Goal: Task Accomplishment & Management: Use online tool/utility

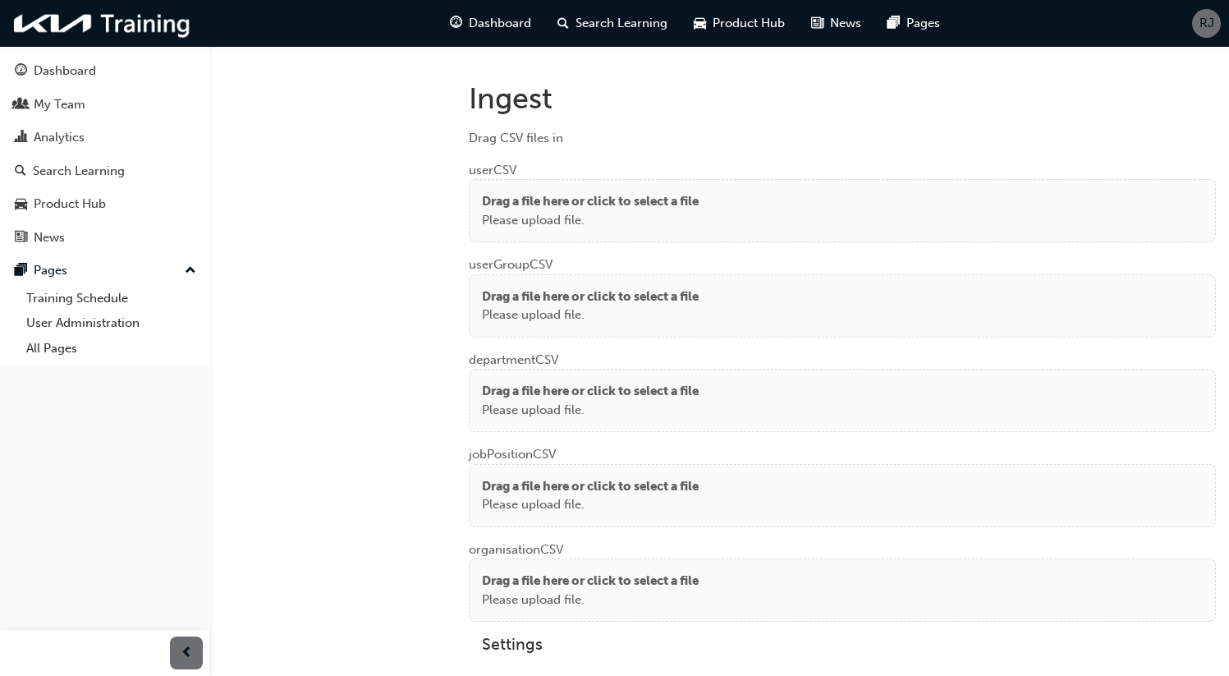
scroll to position [1230, 0]
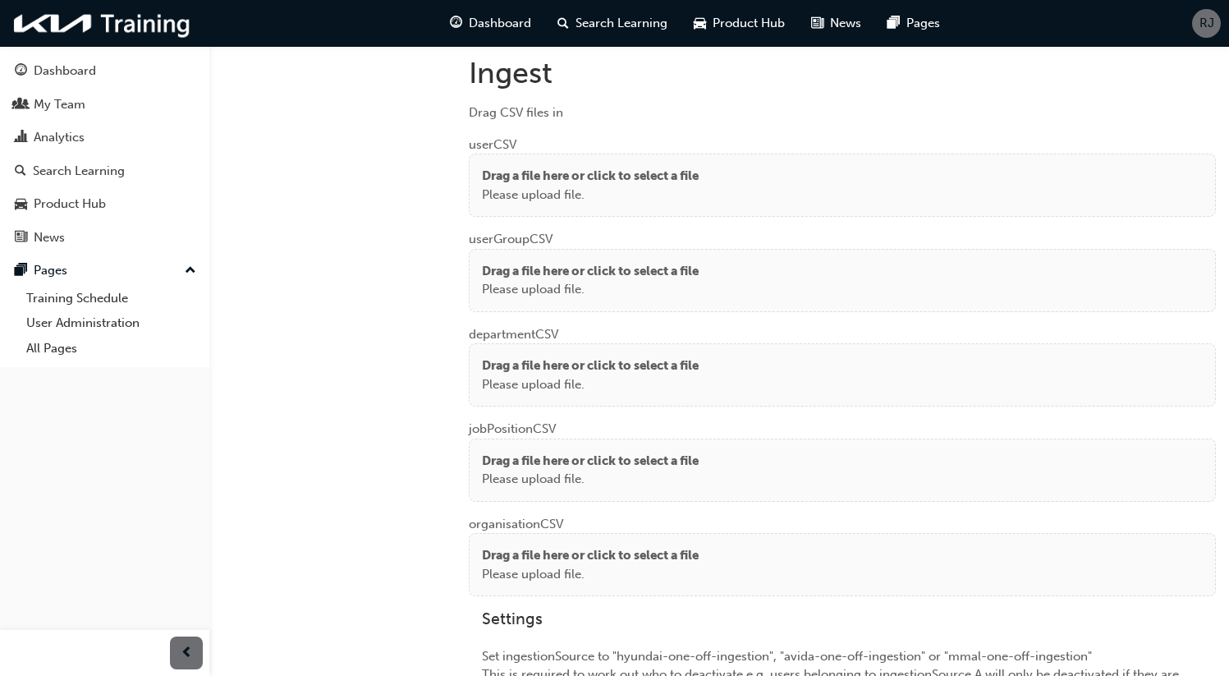
click at [607, 174] on p "Drag a file here or click to select a file" at bounding box center [590, 176] width 217 height 19
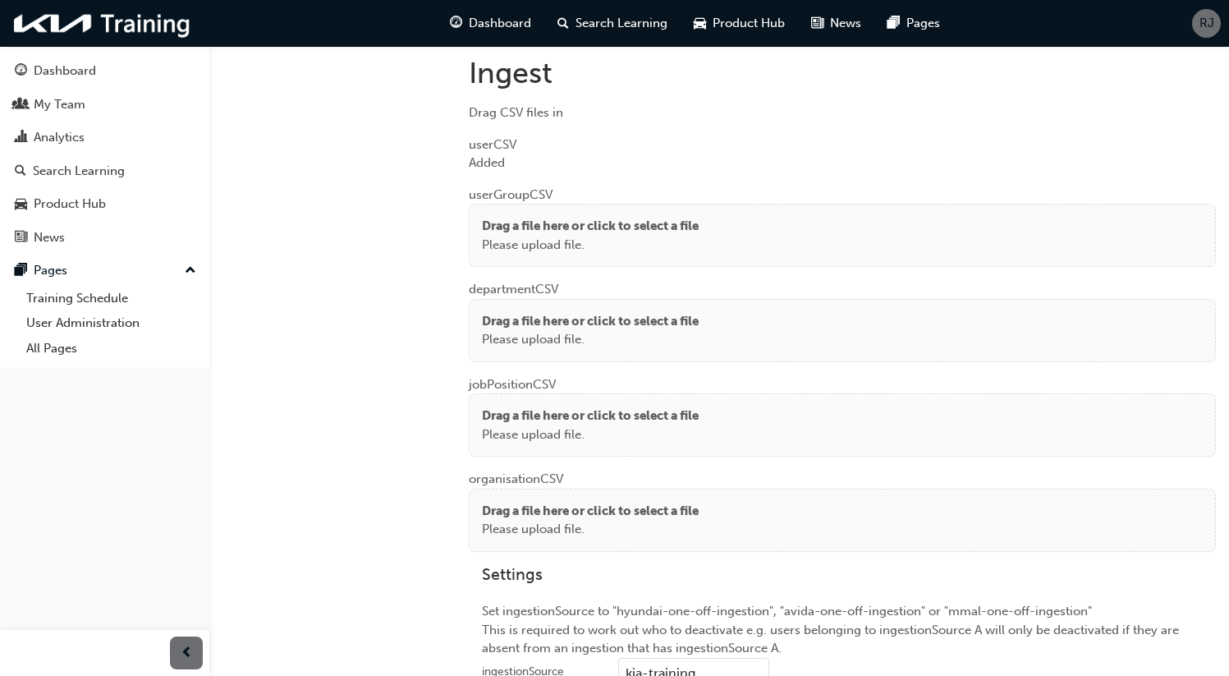
click at [541, 240] on p "Please upload file." at bounding box center [590, 245] width 217 height 19
click at [495, 330] on p "Please upload file." at bounding box center [590, 339] width 217 height 19
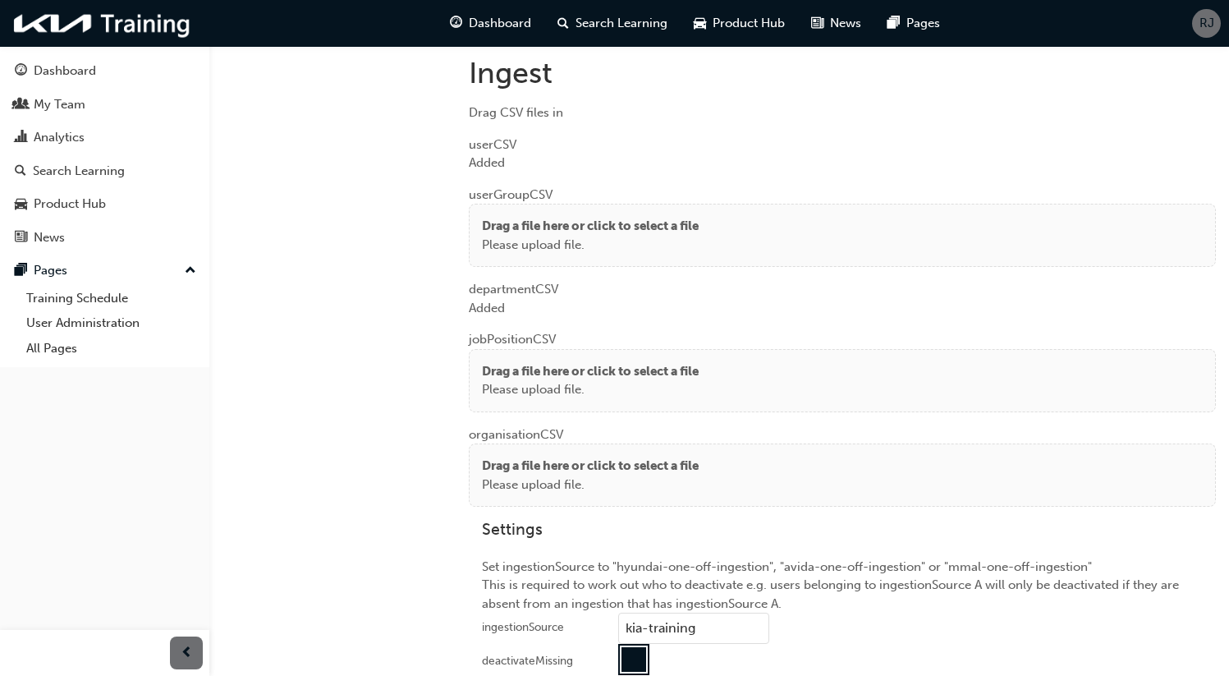
click at [538, 350] on div "Drag a file here or click to select a file Please upload file." at bounding box center [842, 380] width 747 height 63
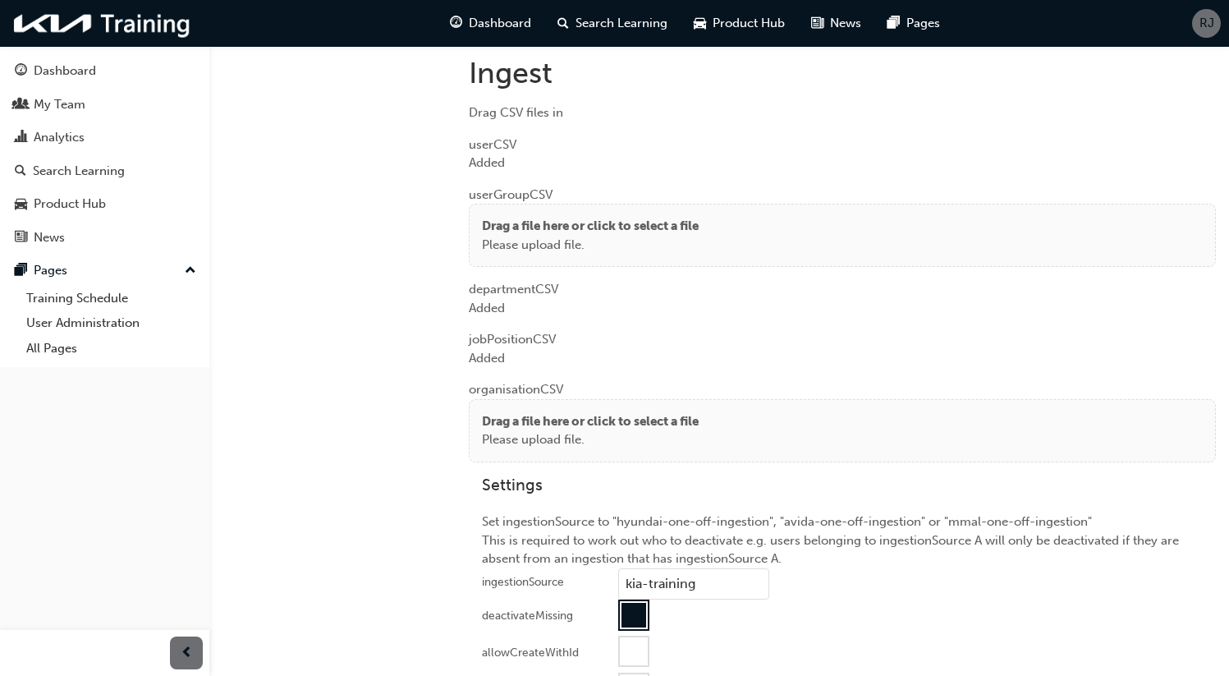
click at [506, 421] on p "Drag a file here or click to select a file" at bounding box center [590, 421] width 217 height 19
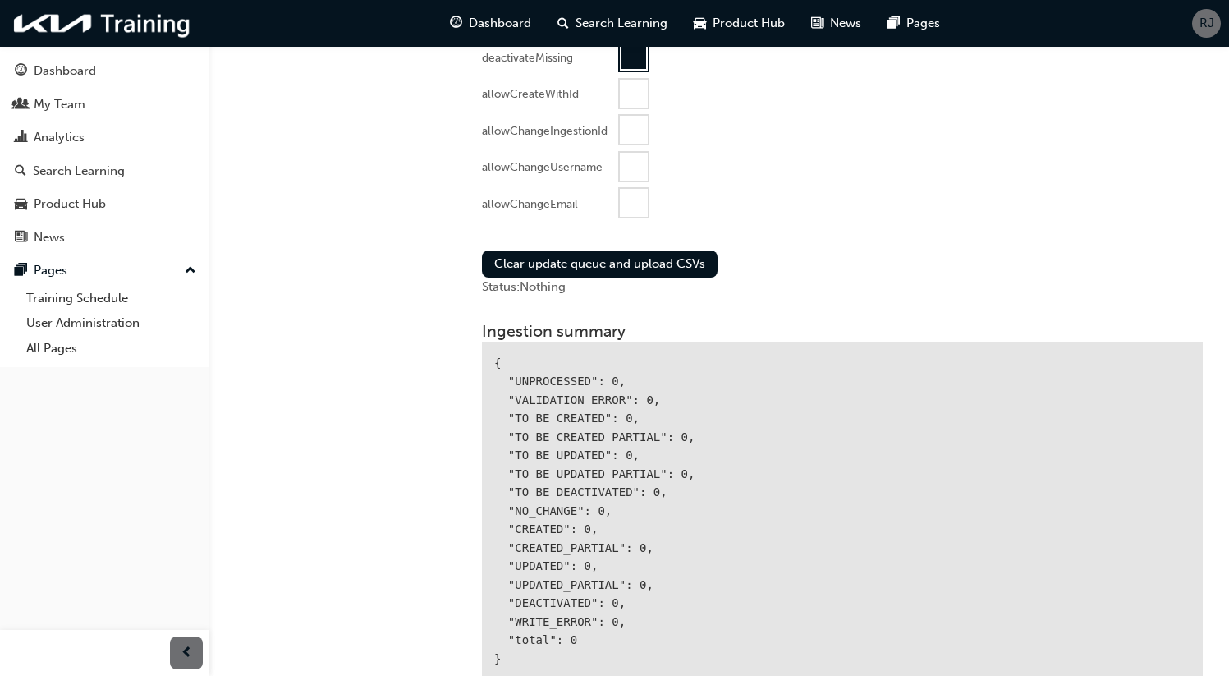
scroll to position [1822, 0]
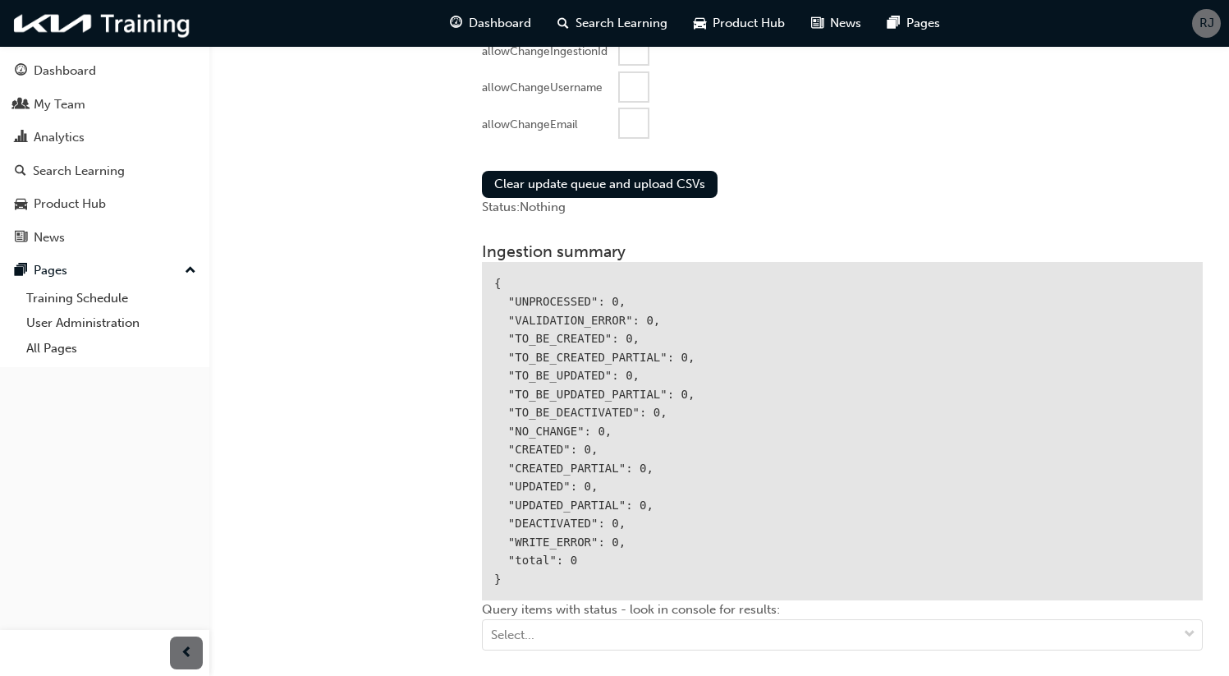
click at [628, 117] on div at bounding box center [634, 123] width 28 height 28
click at [601, 172] on button "Clear update queue and upload CSVs" at bounding box center [600, 184] width 236 height 27
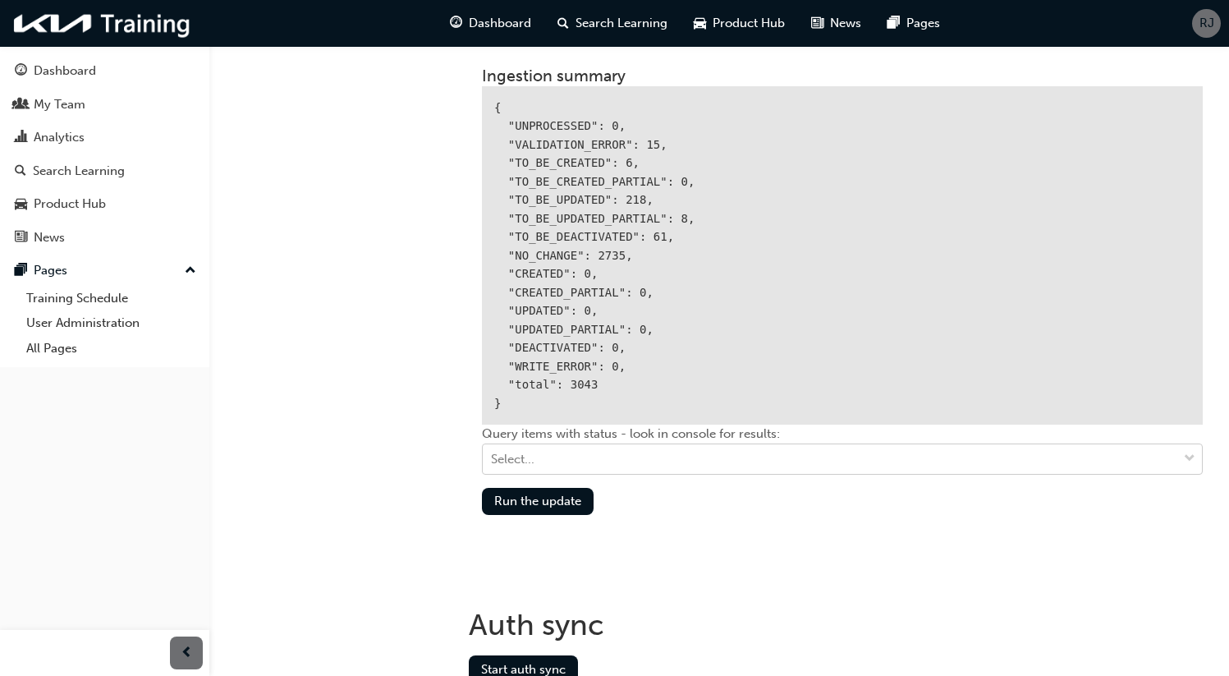
scroll to position [2089, 0]
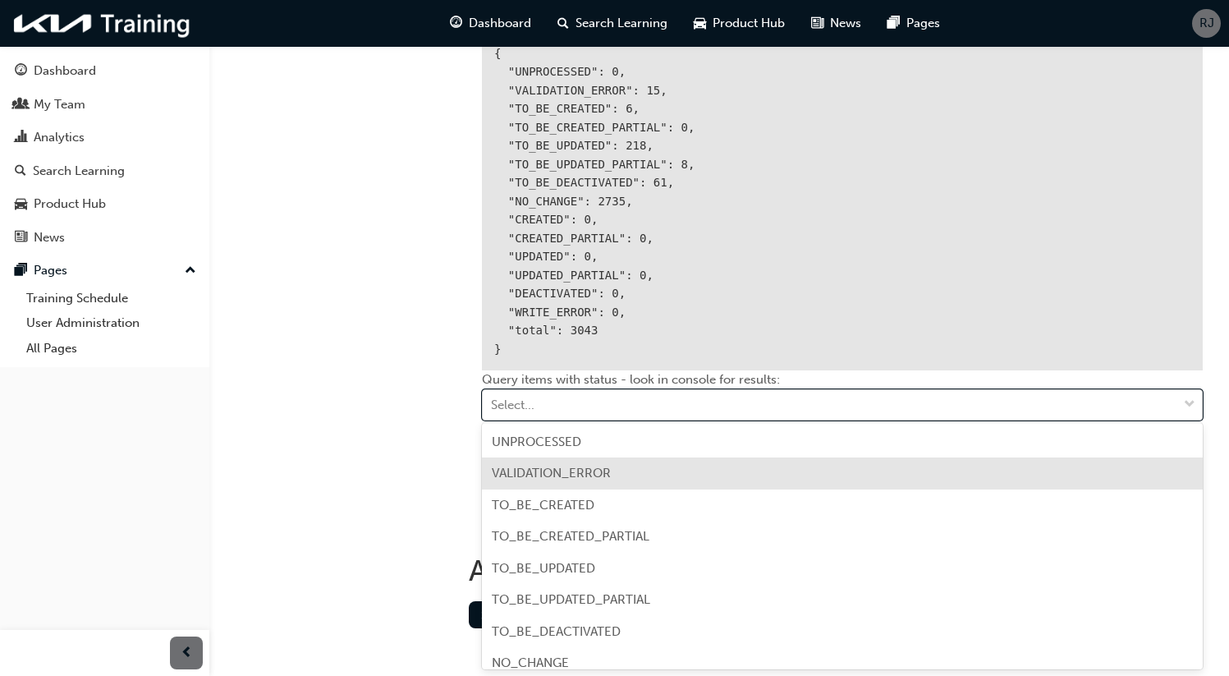
click at [595, 469] on span "VALIDATION_ERROR" at bounding box center [551, 472] width 119 height 15
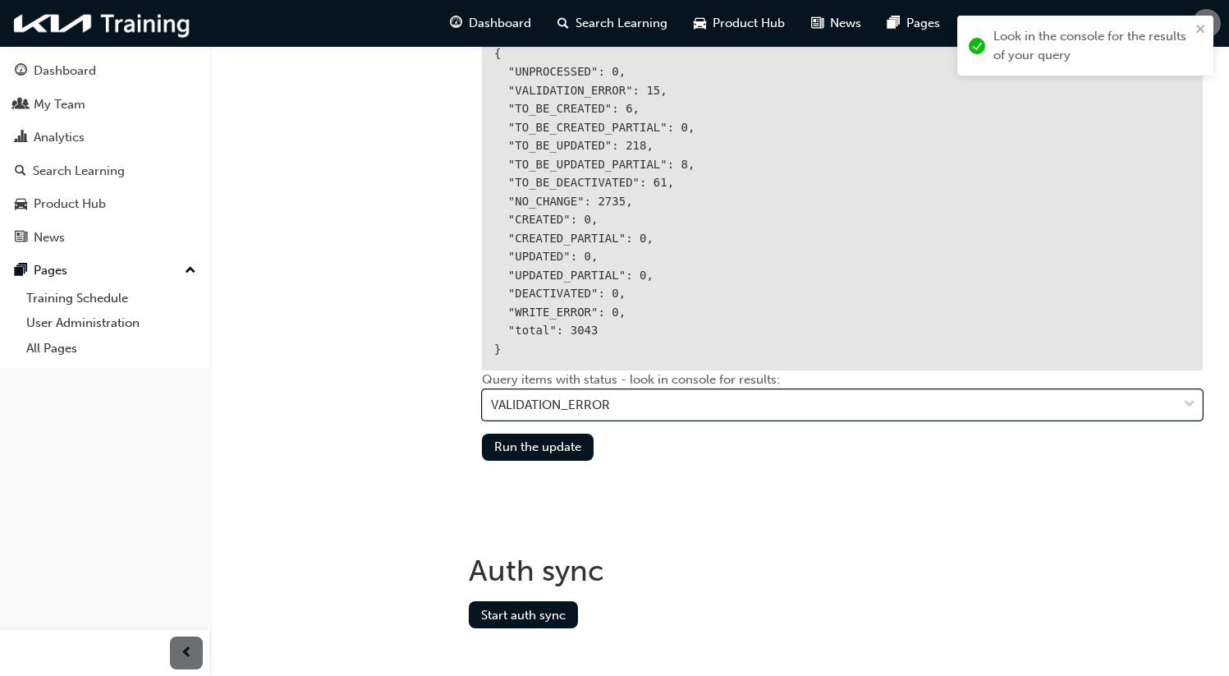
click at [560, 404] on div "VALIDATION_ERROR" at bounding box center [550, 405] width 119 height 19
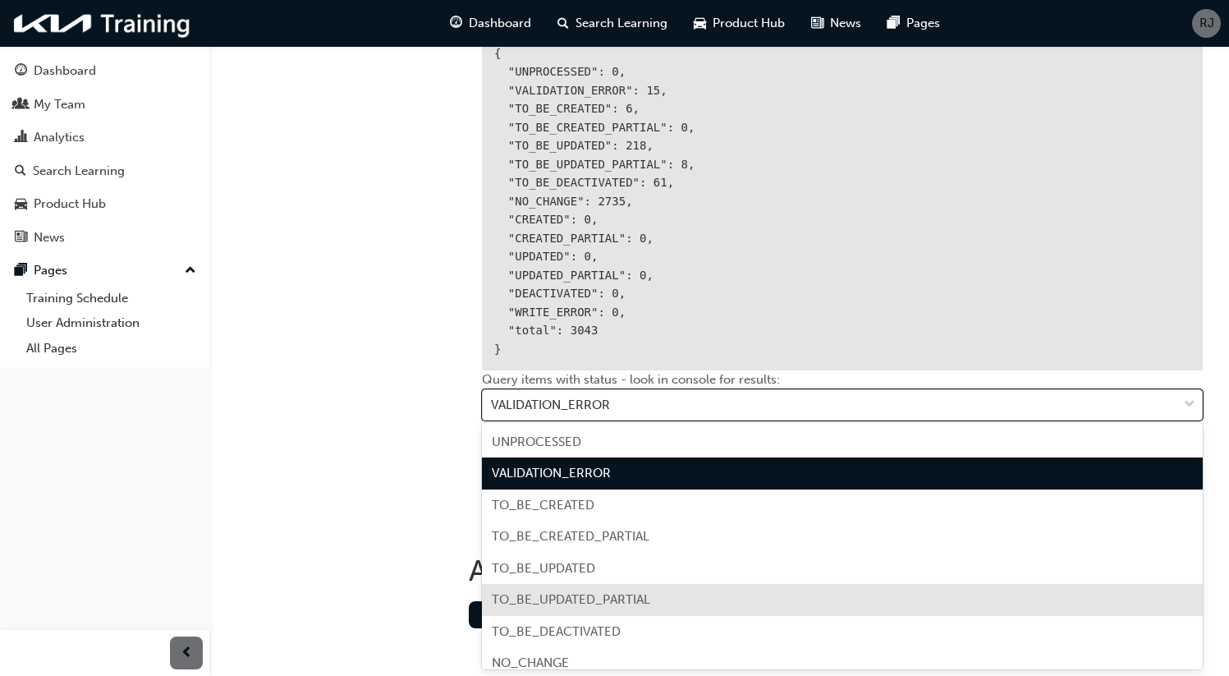
click at [592, 605] on span "TO_BE_UPDATED_PARTIAL" at bounding box center [571, 599] width 158 height 15
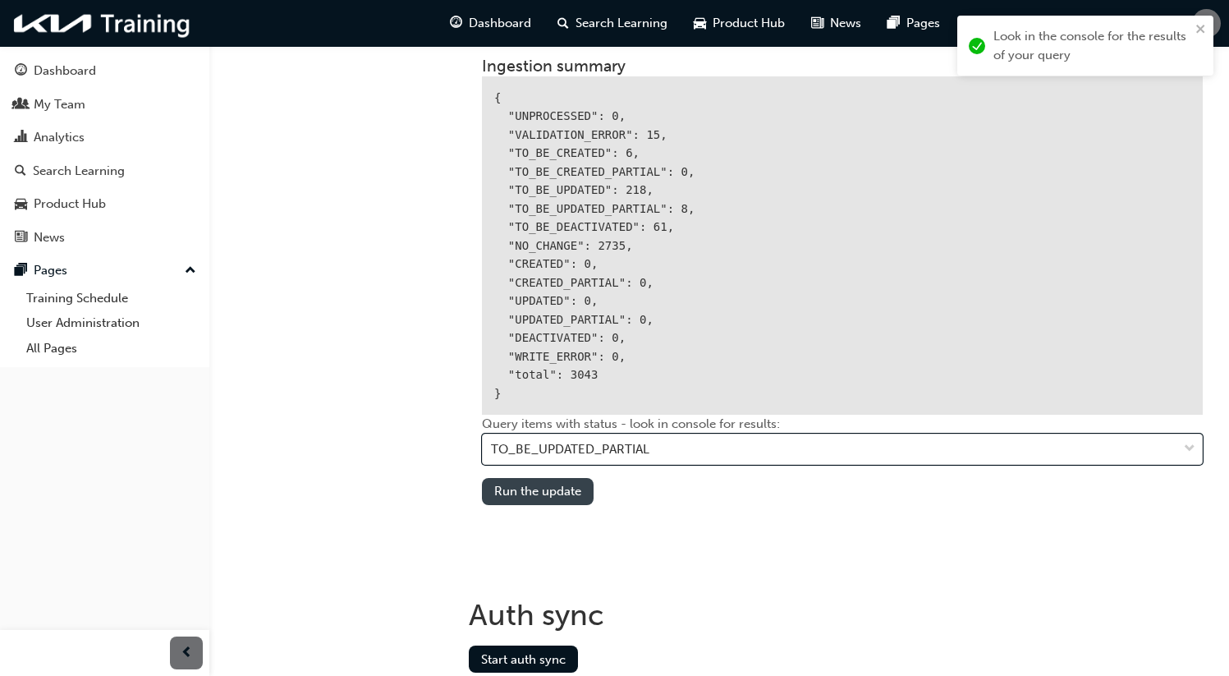
scroll to position [2023, 0]
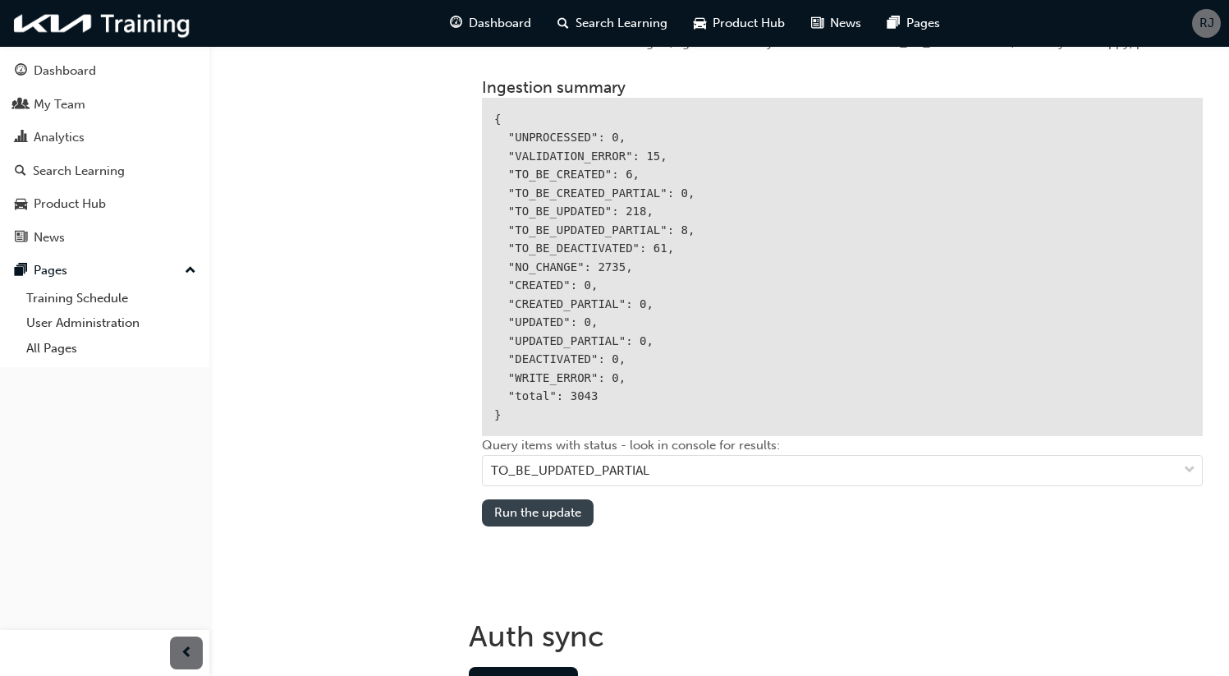
click at [540, 510] on button "Run the update" at bounding box center [538, 512] width 112 height 27
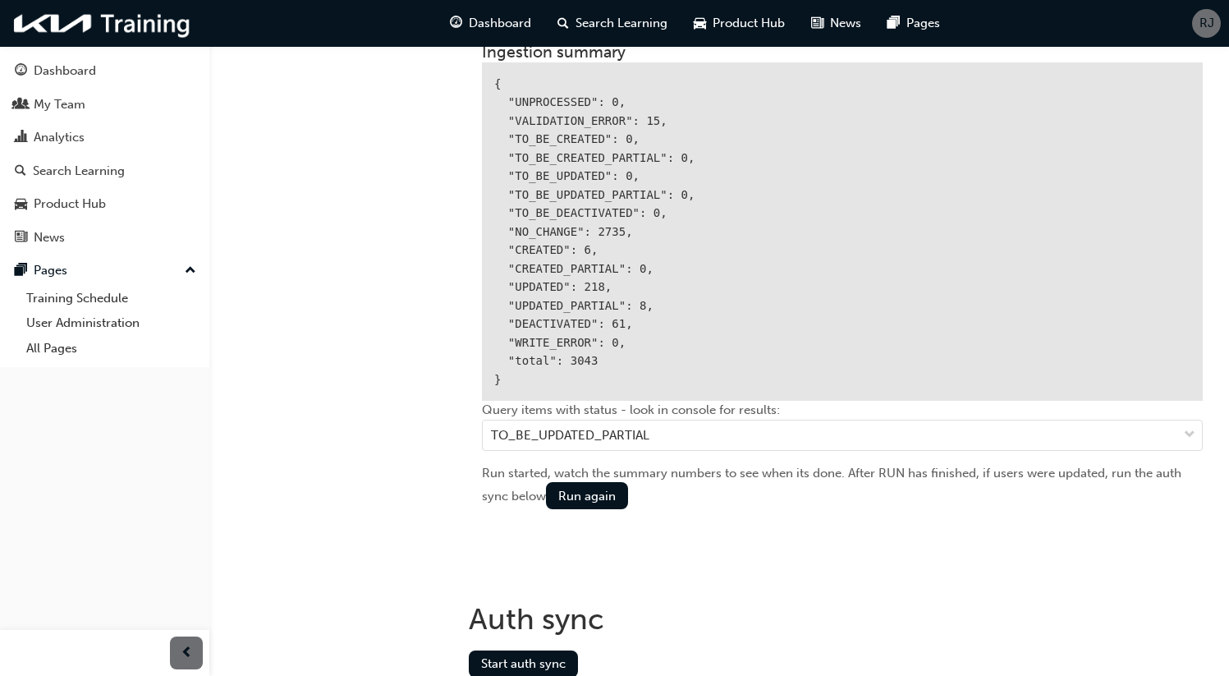
scroll to position [2122, 0]
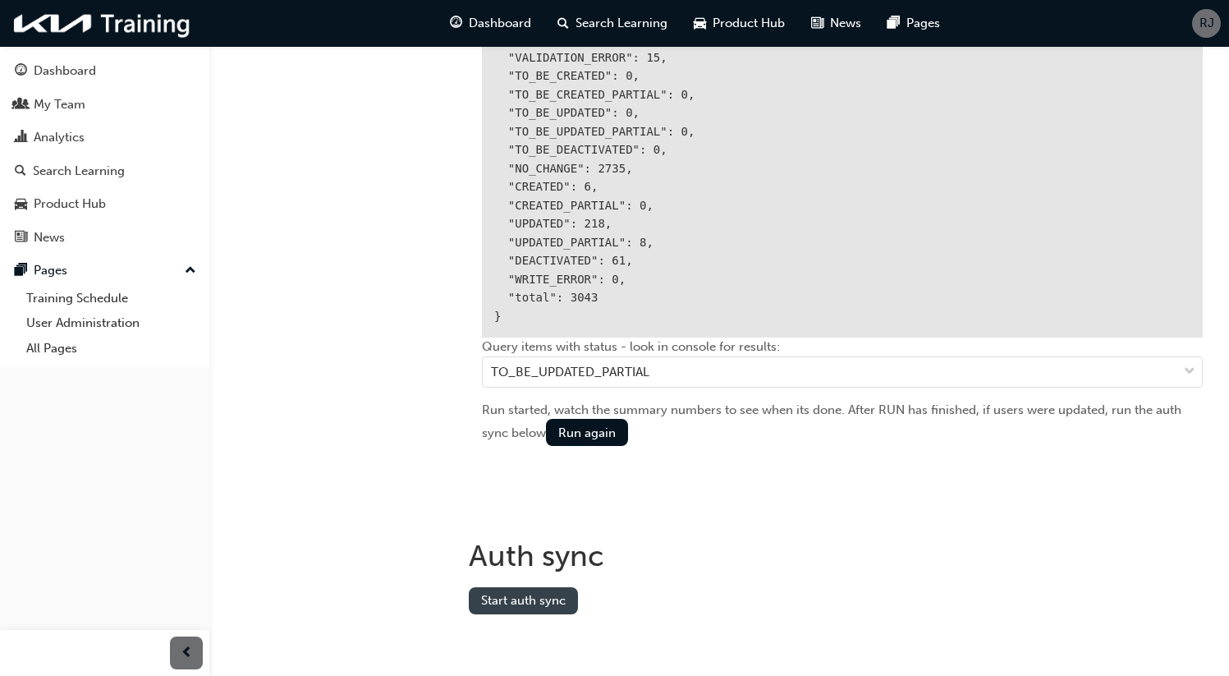
click at [523, 596] on button "Start auth sync" at bounding box center [523, 600] width 109 height 27
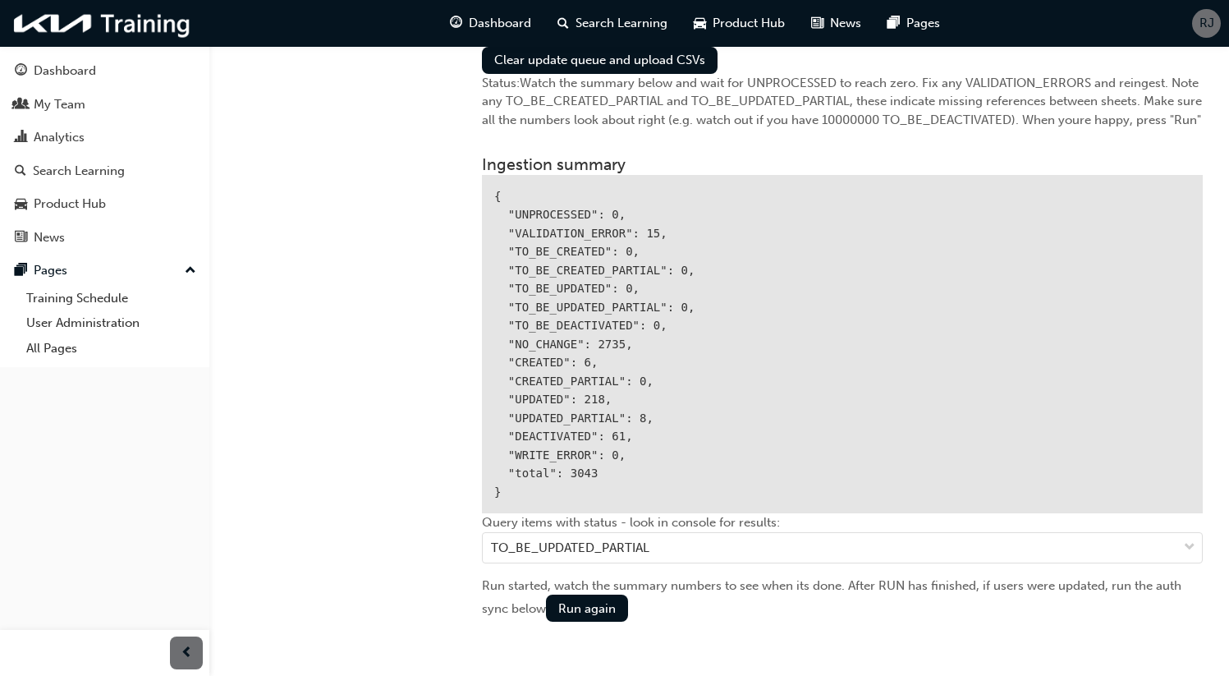
scroll to position [1940, 0]
